Goal: Check status: Check status

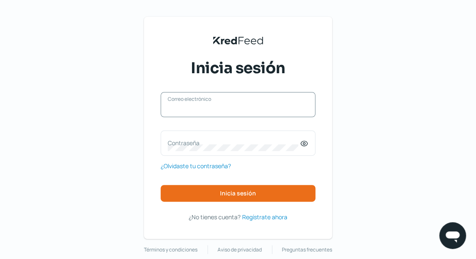
type input "[EMAIL_ADDRESS][DOMAIN_NAME]"
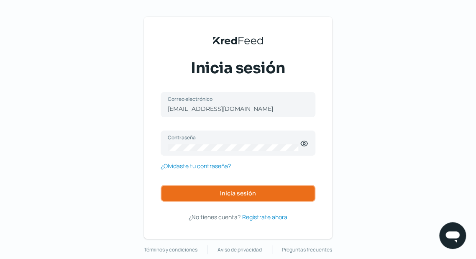
click at [249, 198] on button "Inicia sesión" at bounding box center [238, 193] width 155 height 17
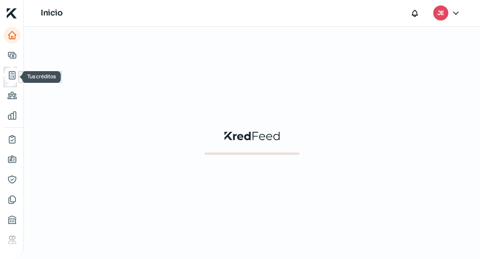
click at [7, 77] on icon "Tus créditos" at bounding box center [12, 75] width 10 height 10
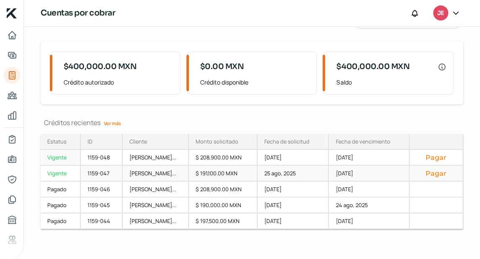
scroll to position [54, 0]
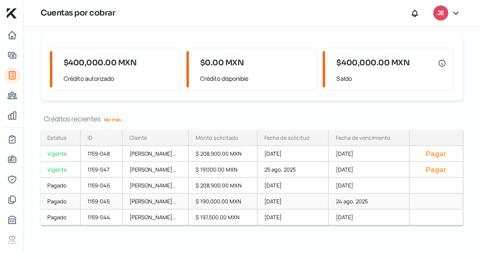
click at [329, 194] on div "[DATE]" at bounding box center [292, 202] width 71 height 16
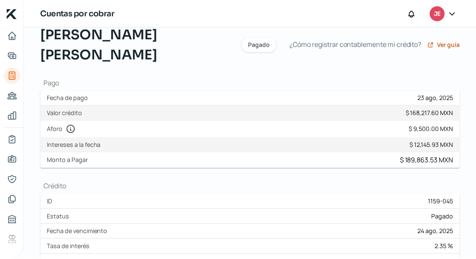
scroll to position [134, 0]
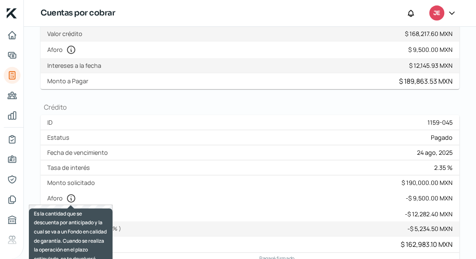
click at [69, 195] on icon at bounding box center [71, 199] width 8 height 8
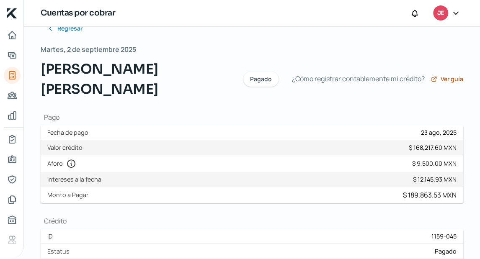
scroll to position [0, 0]
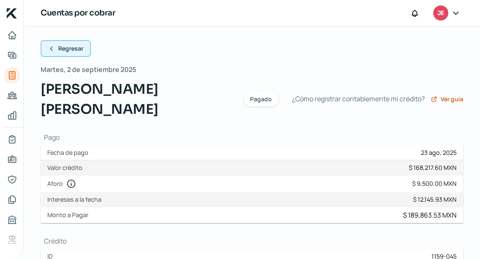
click at [66, 42] on button "Regresar" at bounding box center [66, 48] width 50 height 17
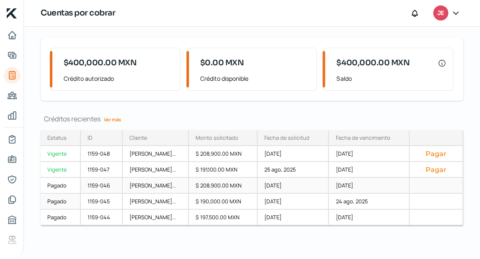
scroll to position [54, 0]
click at [297, 182] on div "[DATE]" at bounding box center [292, 186] width 71 height 16
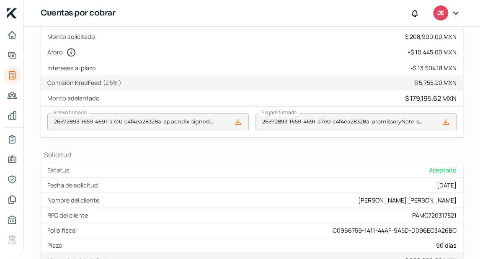
scroll to position [380, 0]
